Goal: Navigation & Orientation: Find specific page/section

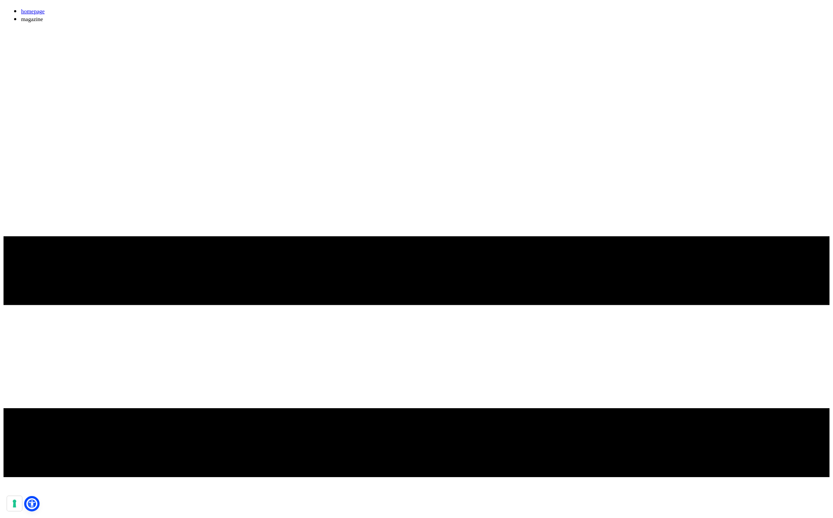
click at [784, 41] on icon at bounding box center [417, 443] width 826 height 826
click at [780, 41] on icon at bounding box center [417, 443] width 826 height 826
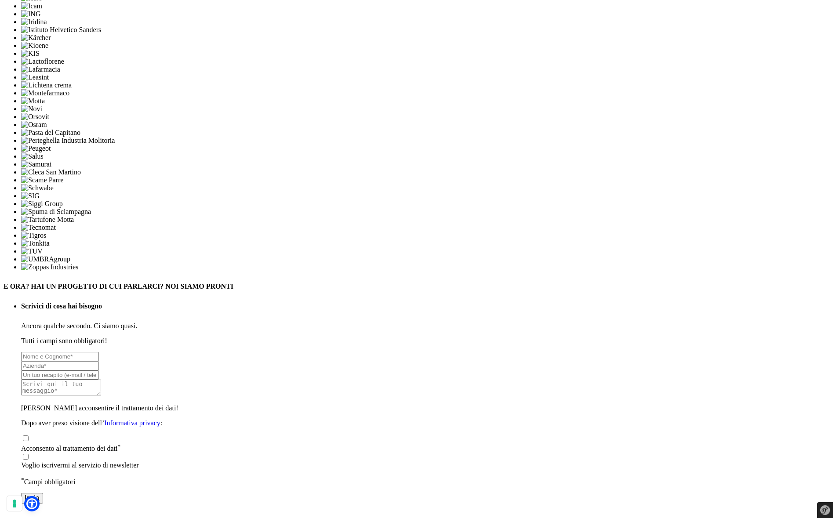
scroll to position [2030, 0]
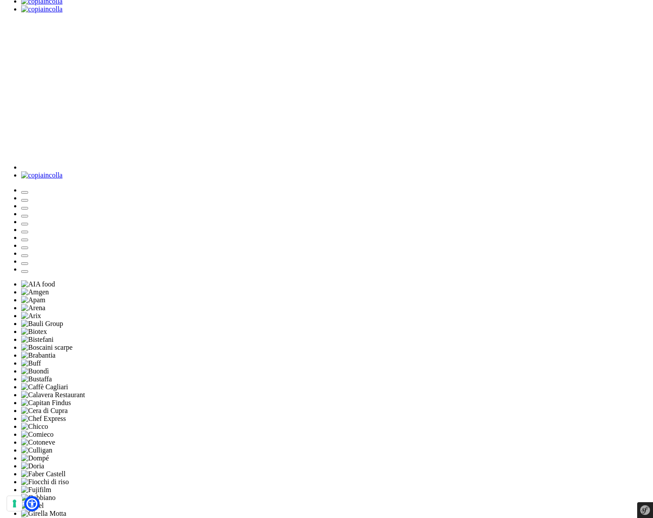
scroll to position [1784, 0]
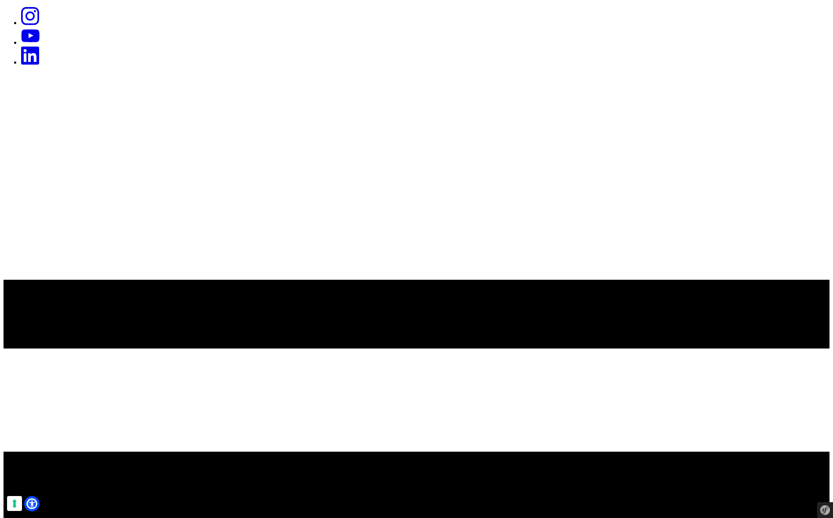
click at [779, 73] on icon at bounding box center [417, 486] width 826 height 826
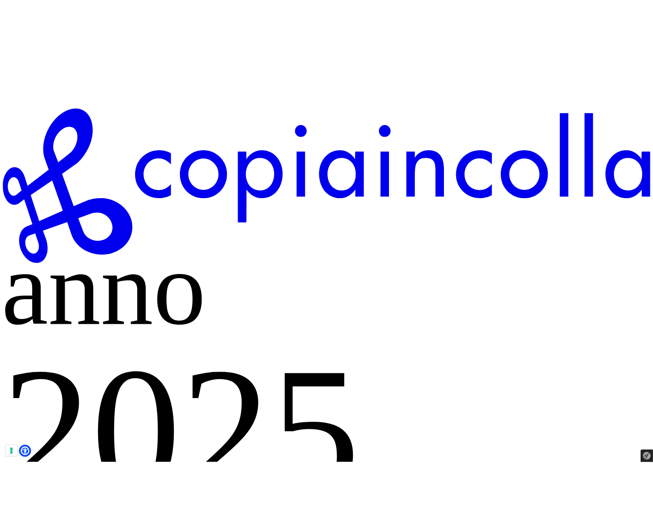
scroll to position [791, 0]
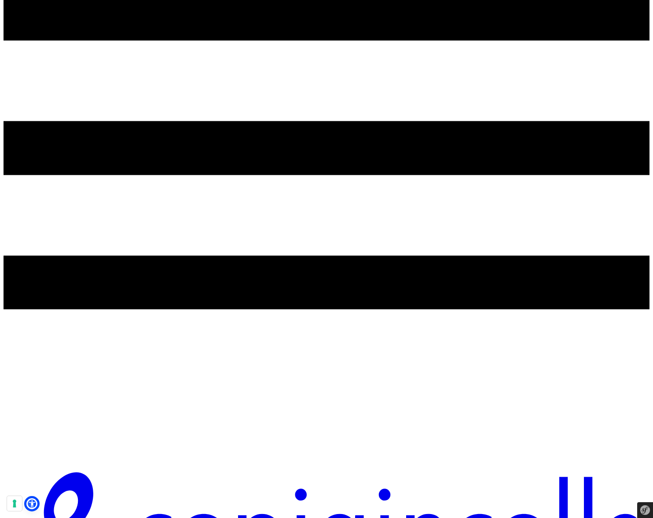
scroll to position [204, 0]
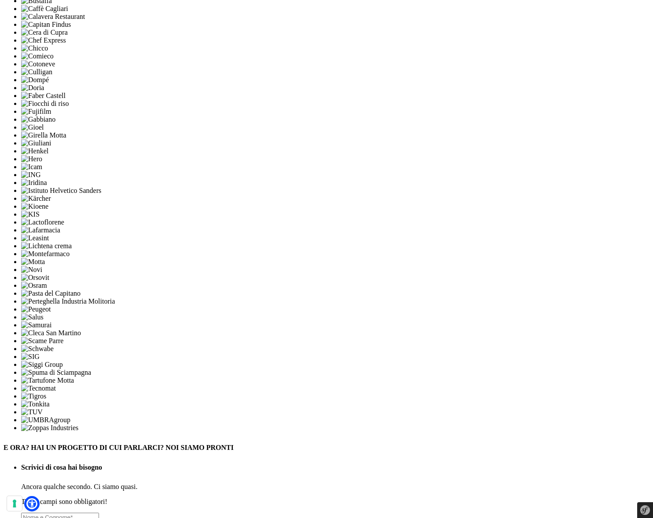
scroll to position [1557, 0]
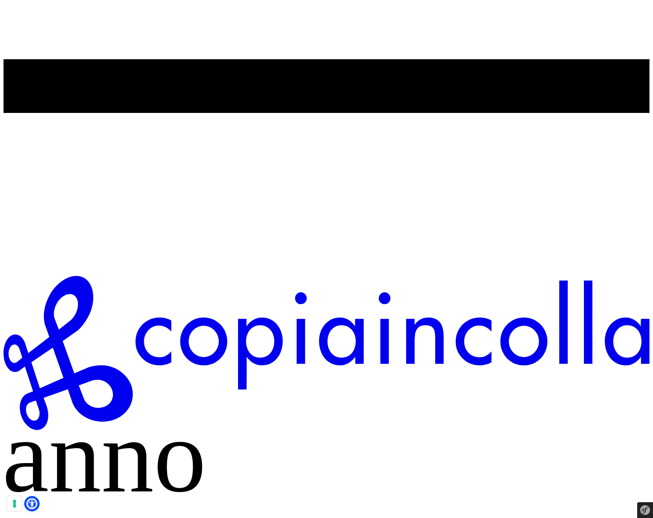
scroll to position [401, 0]
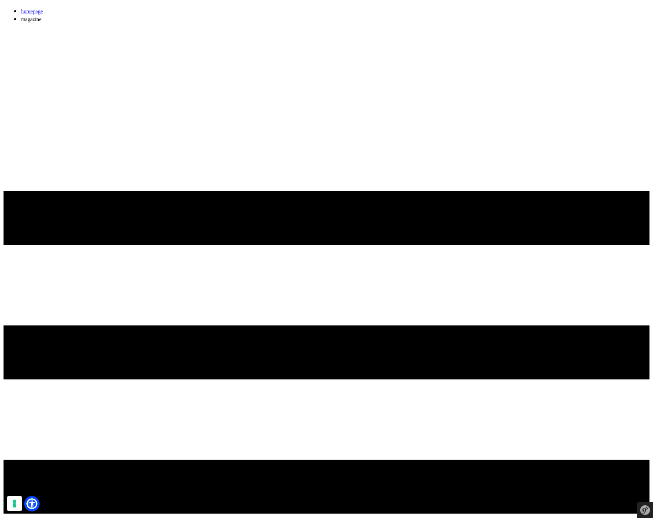
click at [607, 353] on line at bounding box center [326, 353] width 645 height 0
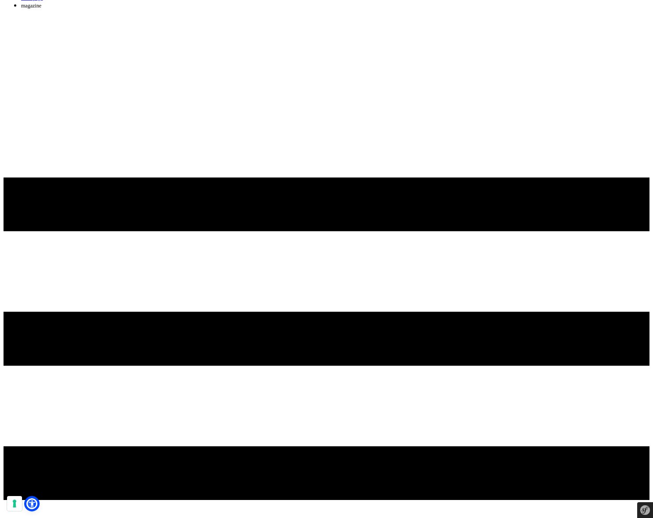
scroll to position [14, 0]
